Goal: Transaction & Acquisition: Purchase product/service

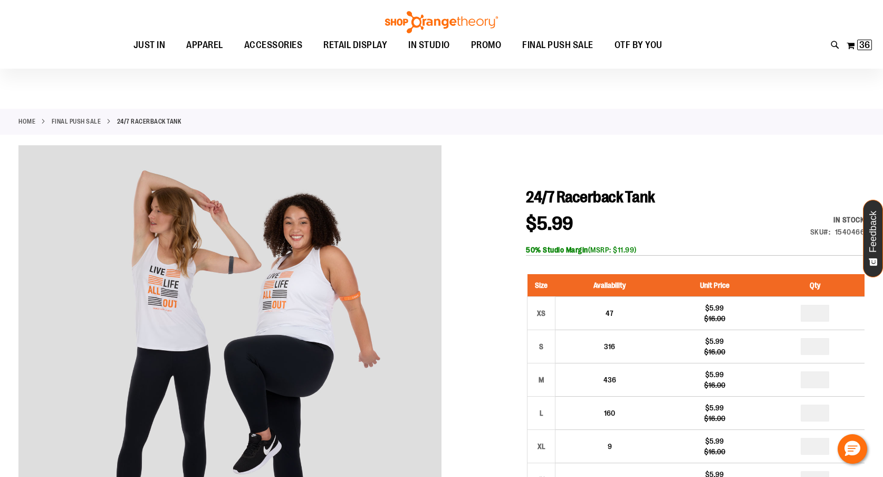
scroll to position [22, 0]
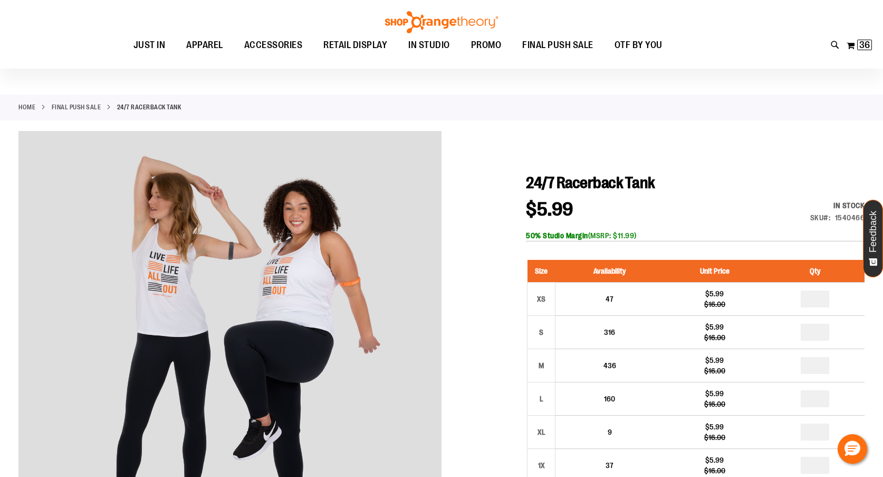
click at [111, 30] on div "Toggle Nav Search Popular Suggestions Advanced Search" at bounding box center [441, 34] width 883 height 69
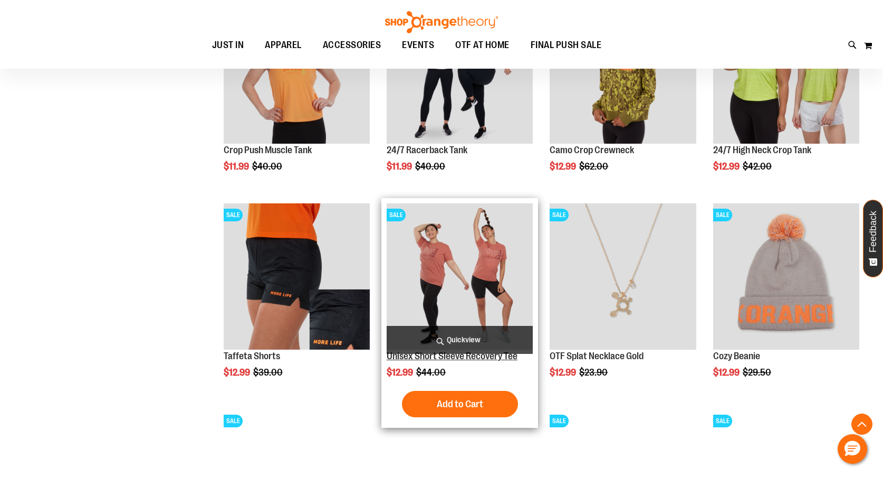
scroll to position [334, 0]
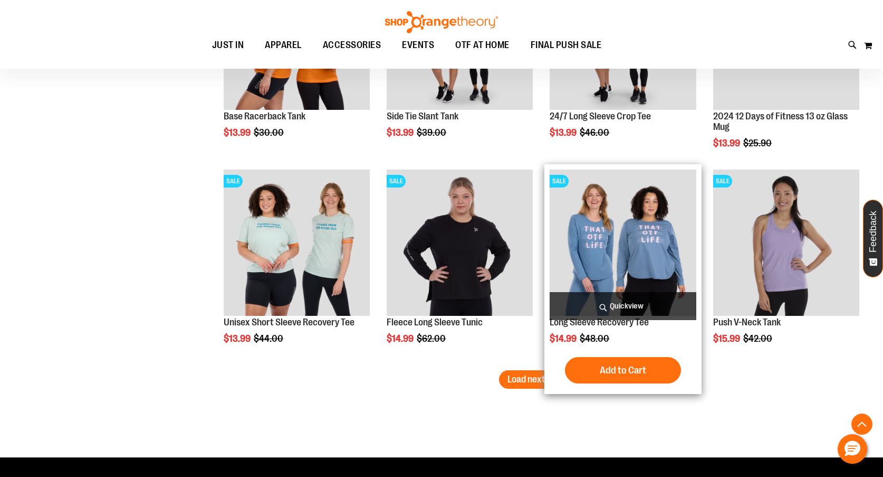
scroll to position [1603, 0]
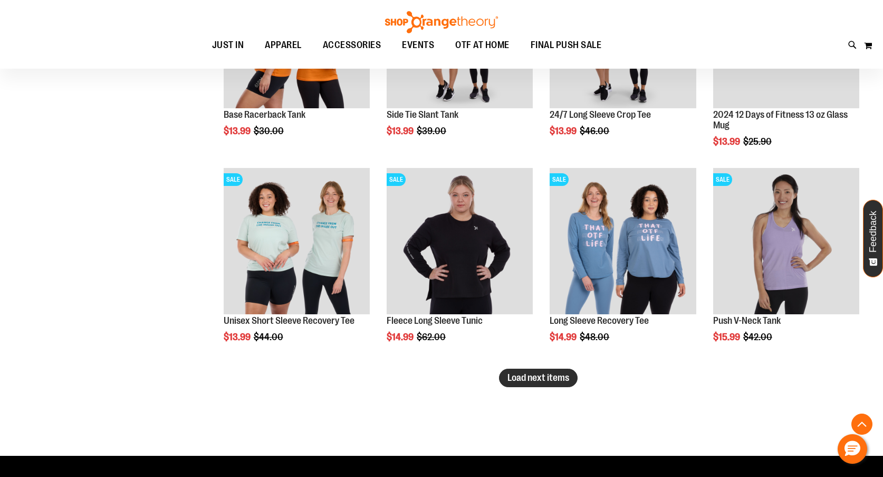
click at [534, 380] on span "Load next items" at bounding box center [539, 377] width 62 height 11
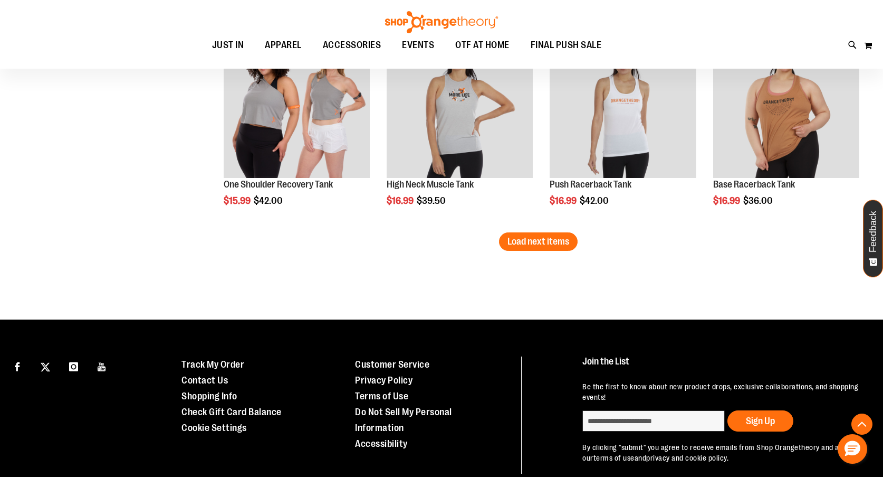
scroll to position [2338, 0]
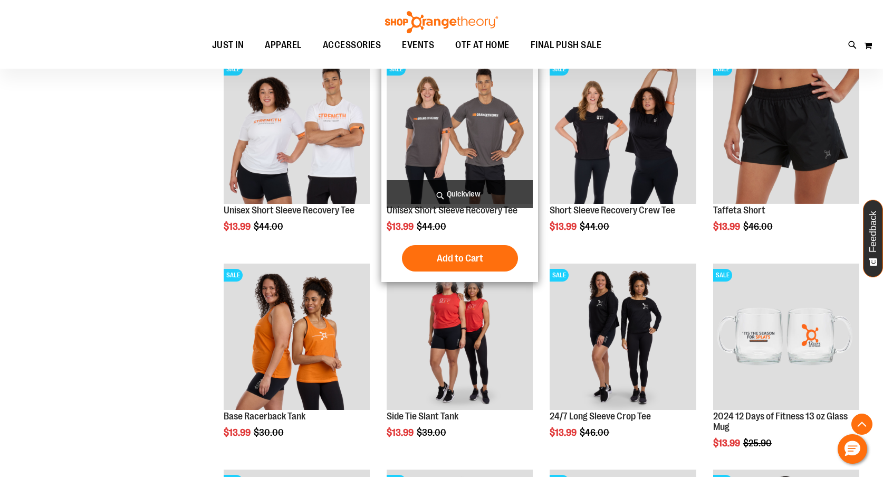
scroll to position [1308, 0]
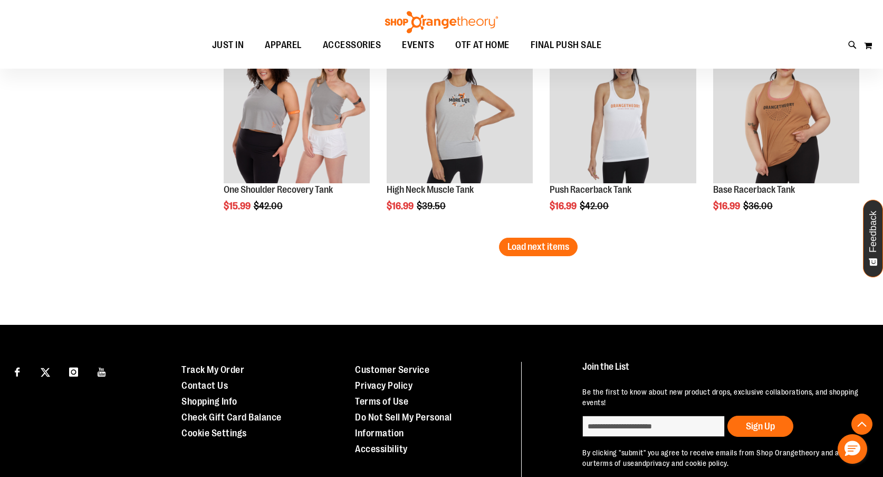
scroll to position [2371, 0]
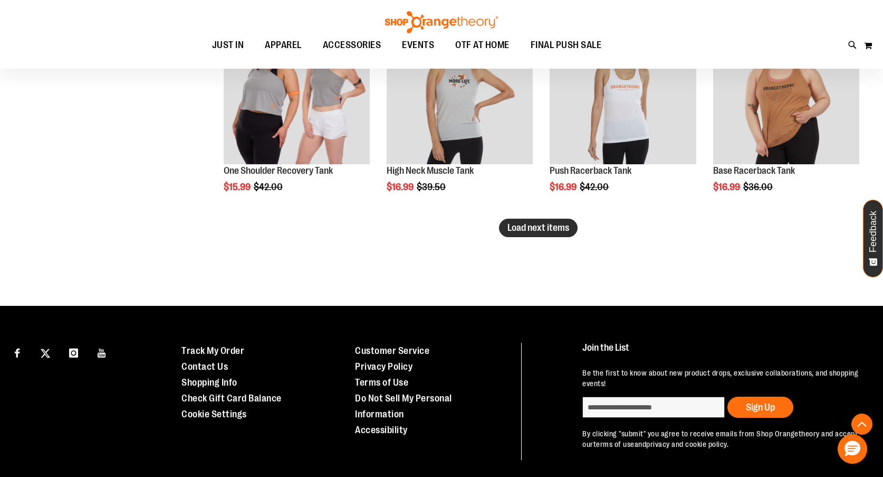
click at [529, 230] on span "Load next items" at bounding box center [539, 227] width 62 height 11
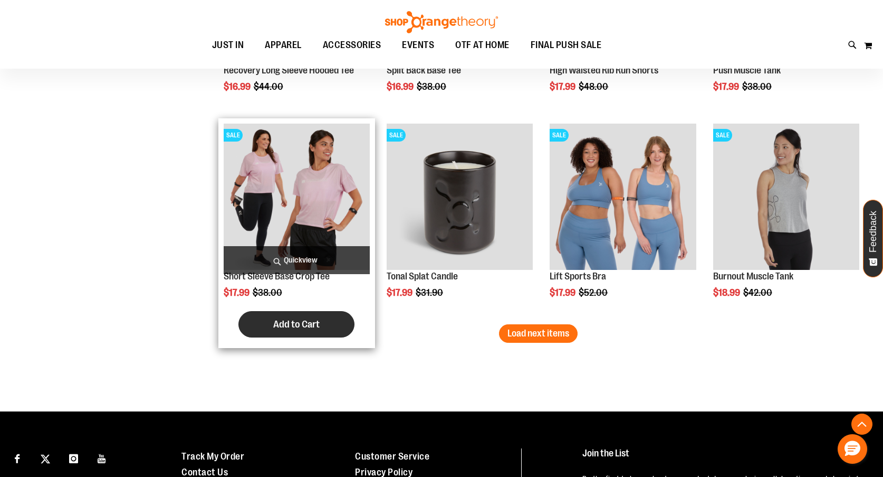
scroll to position [2886, 0]
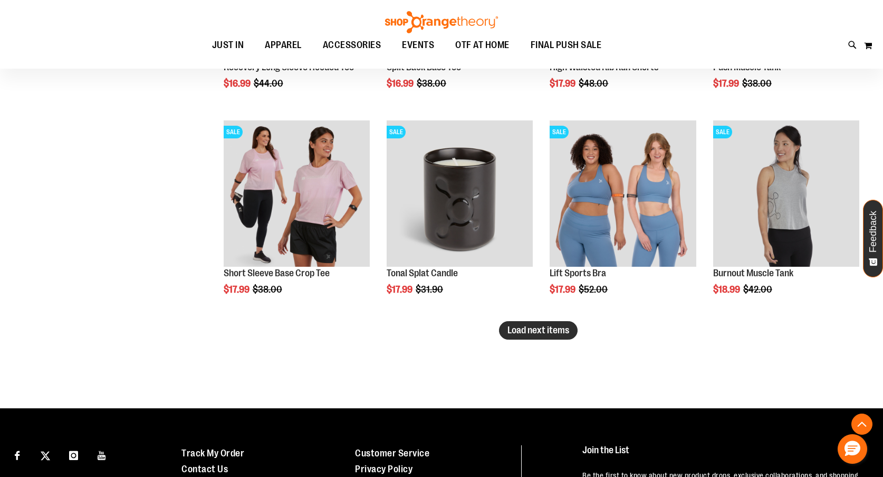
click at [534, 330] on span "Load next items" at bounding box center [539, 330] width 62 height 11
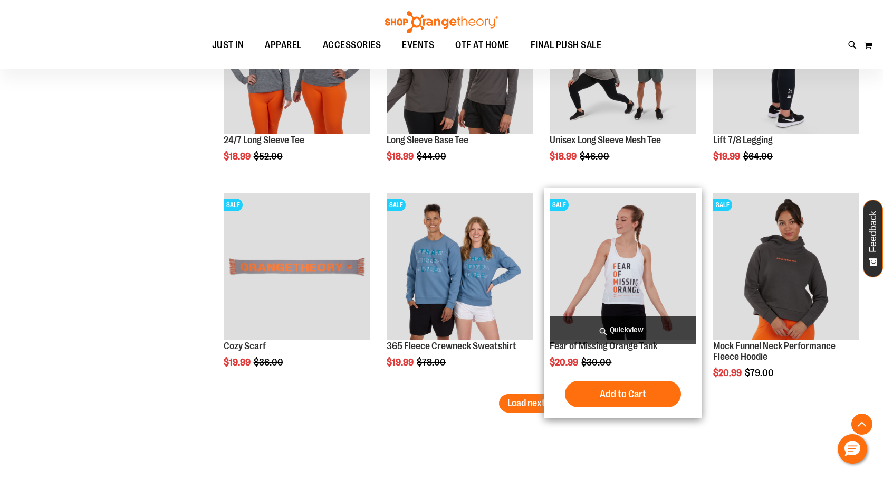
scroll to position [3432, 0]
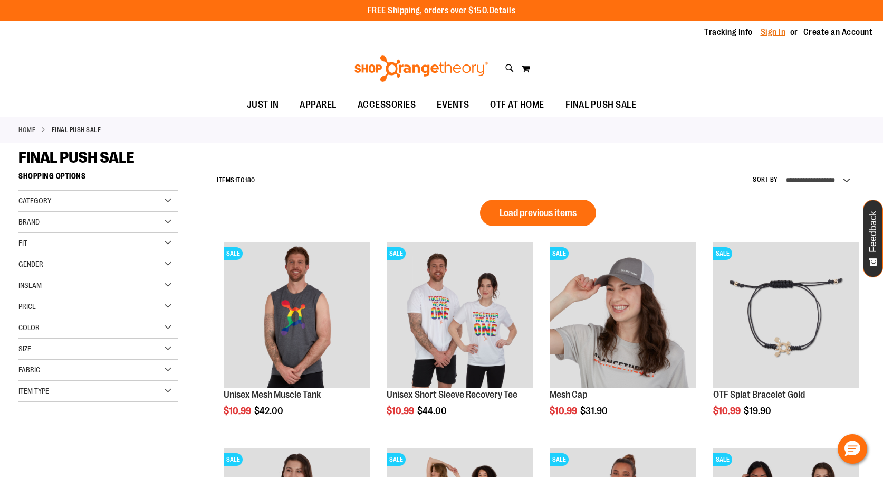
click at [781, 31] on link "Sign In" at bounding box center [773, 32] width 25 height 12
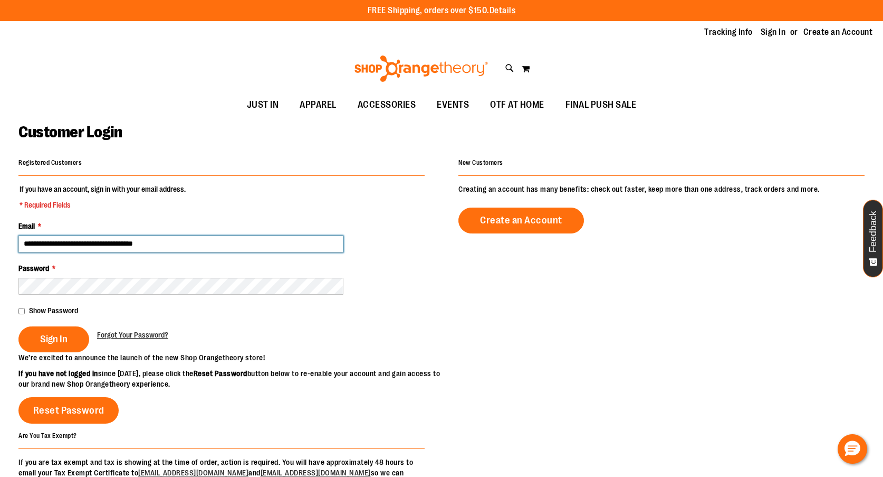
type input "**********"
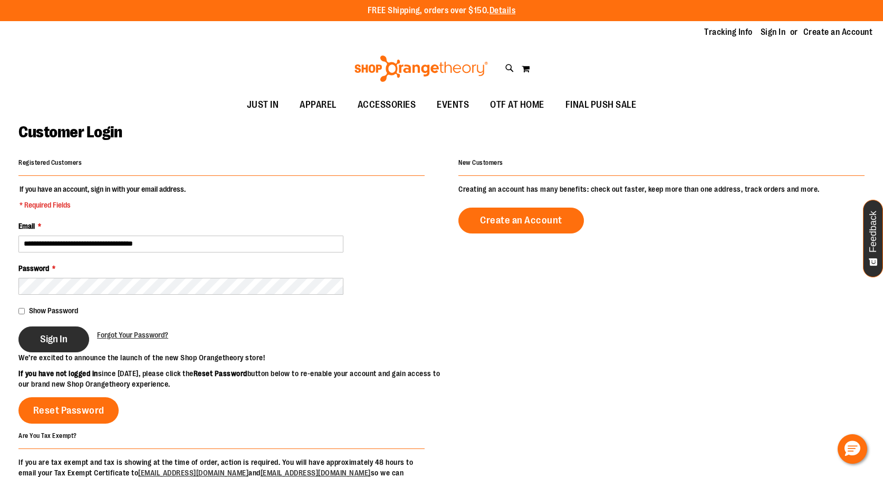
click at [49, 346] on button "Sign In" at bounding box center [53, 339] width 71 height 26
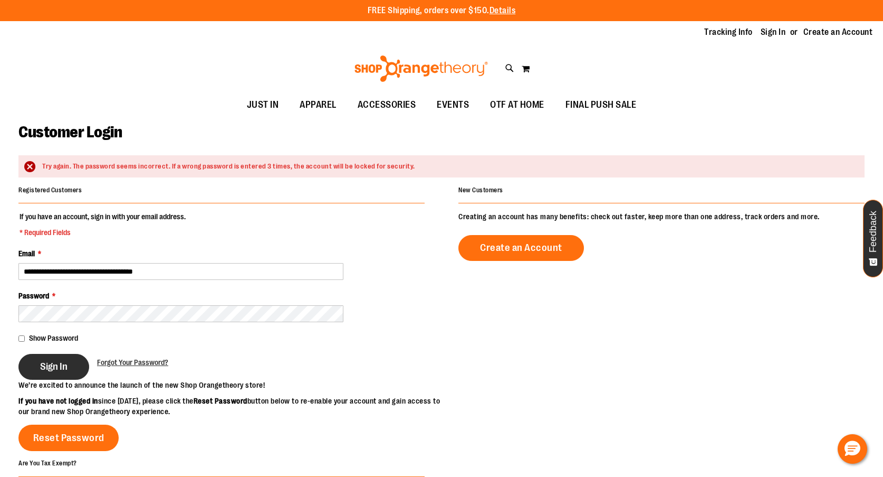
click at [64, 375] on button "Sign In" at bounding box center [53, 367] width 71 height 26
click at [122, 334] on div "Show Password" at bounding box center [221, 337] width 406 height 11
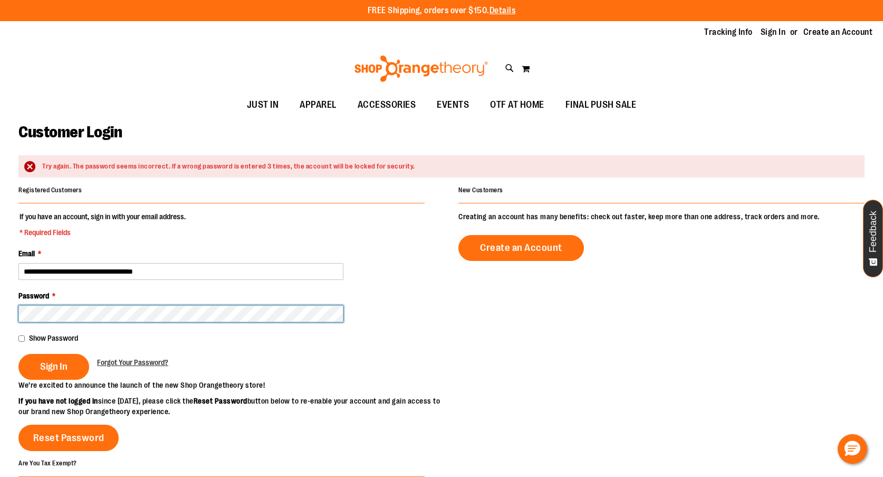
click at [53, 365] on button "Sign In" at bounding box center [53, 367] width 71 height 26
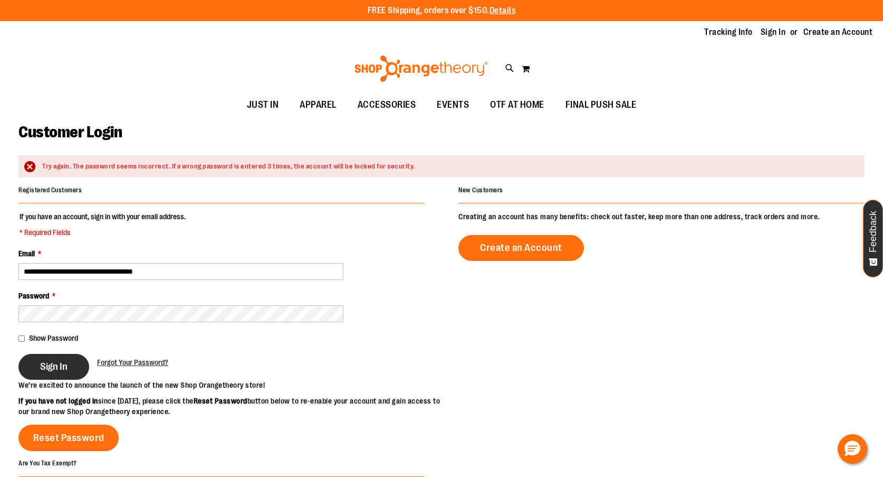
click at [55, 372] on button "Sign In" at bounding box center [53, 367] width 71 height 26
click at [32, 370] on button "Sign In" at bounding box center [53, 367] width 71 height 26
click at [58, 358] on button "Sign In" at bounding box center [53, 367] width 71 height 26
